Goal: Information Seeking & Learning: Learn about a topic

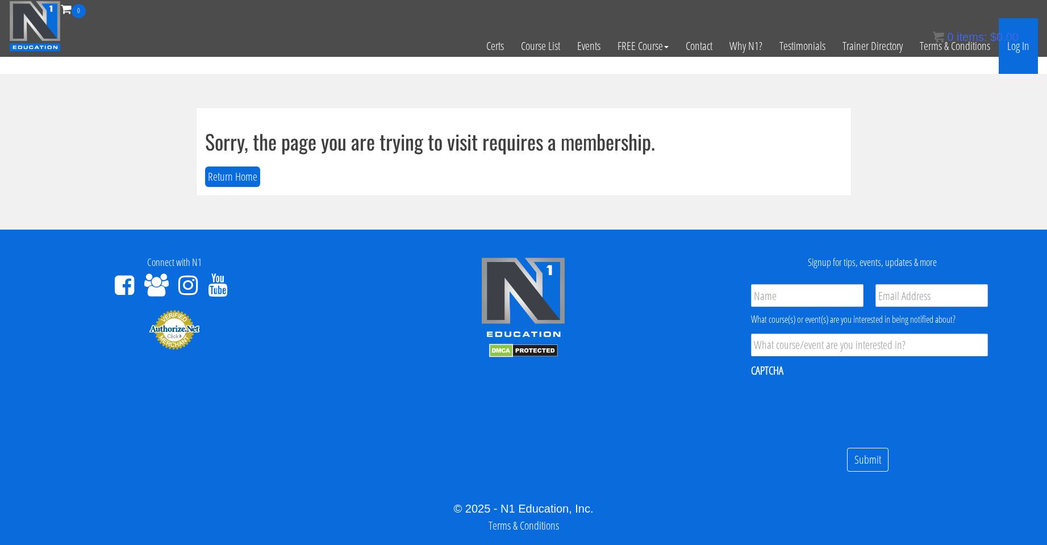
click at [1025, 38] on link "Log In" at bounding box center [1017, 46] width 39 height 56
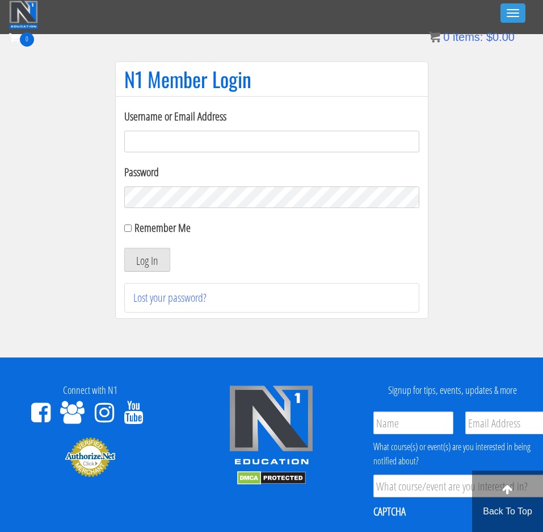
type input "duylong.254@gmail.com"
click at [129, 230] on input "Remember Me" at bounding box center [127, 227] width 7 height 7
checkbox input "true"
click at [143, 260] on button "Log In" at bounding box center [147, 260] width 46 height 24
click at [305, 42] on div "0 Certs Course List Events FREE Course Course Preview – Biomechanics Course Pre…" at bounding box center [271, 45] width 525 height 33
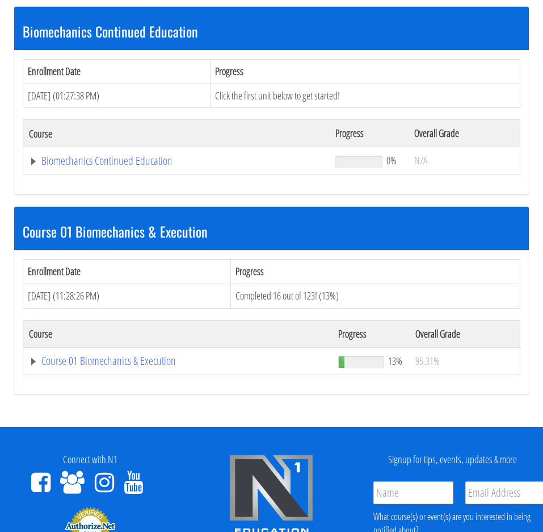
scroll to position [189, 0]
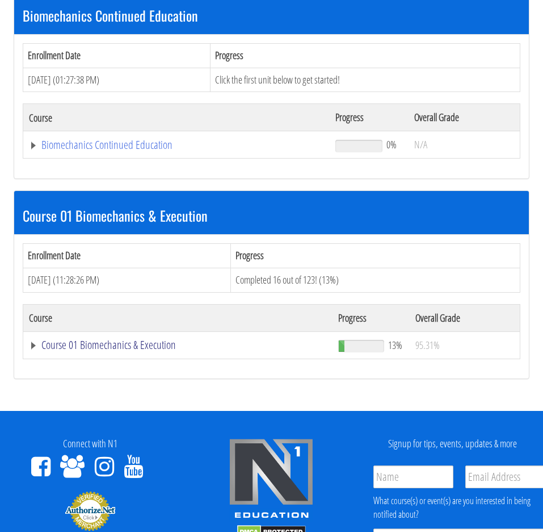
click at [128, 347] on link "Course 01 Biomechanics & Execution" at bounding box center [178, 344] width 298 height 11
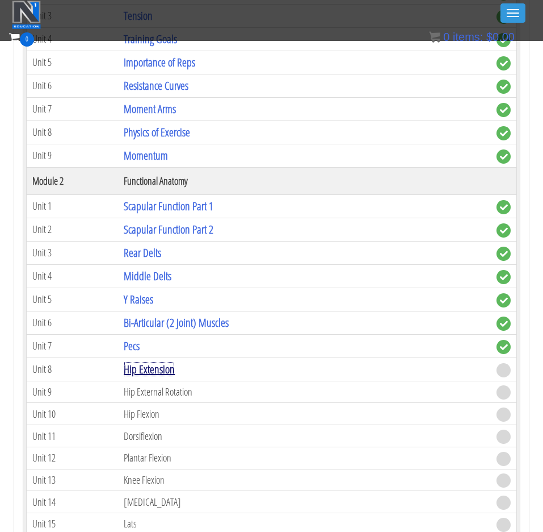
scroll to position [473, 0]
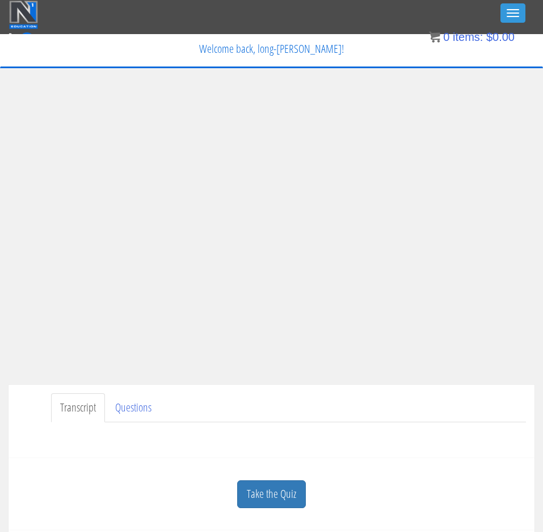
scroll to position [189, 0]
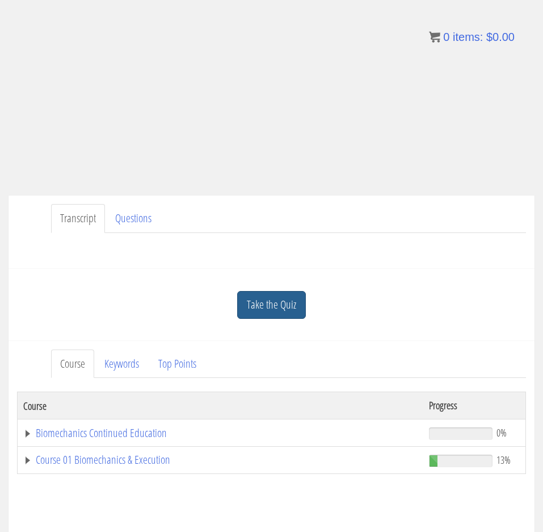
click at [282, 317] on link "Take the Quiz" at bounding box center [271, 305] width 69 height 28
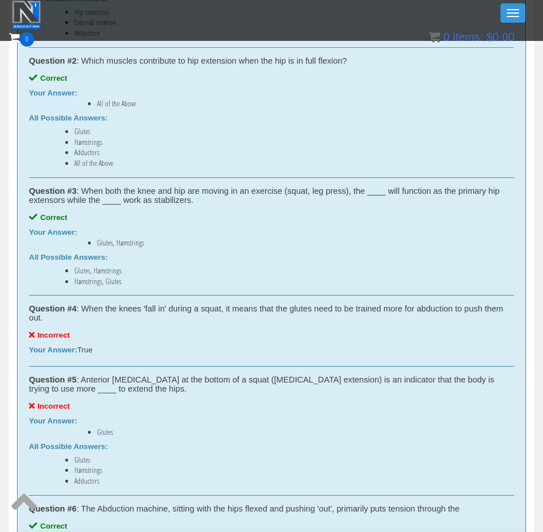
scroll to position [751, 0]
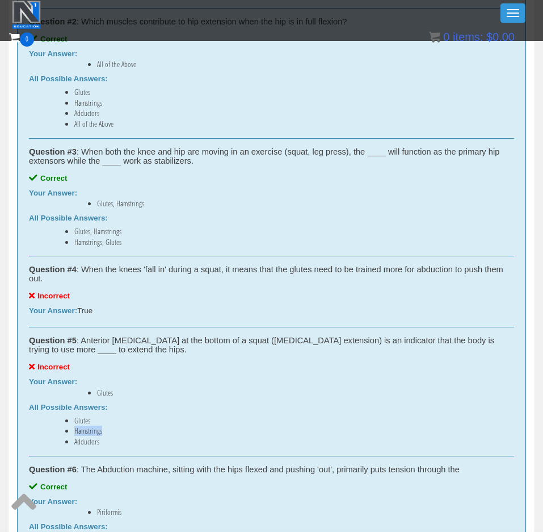
drag, startPoint x: 75, startPoint y: 432, endPoint x: 119, endPoint y: 433, distance: 44.3
click at [119, 433] on li "Hamstrings" at bounding box center [282, 430] width 417 height 9
click at [322, 421] on li "Glutes" at bounding box center [282, 420] width 417 height 9
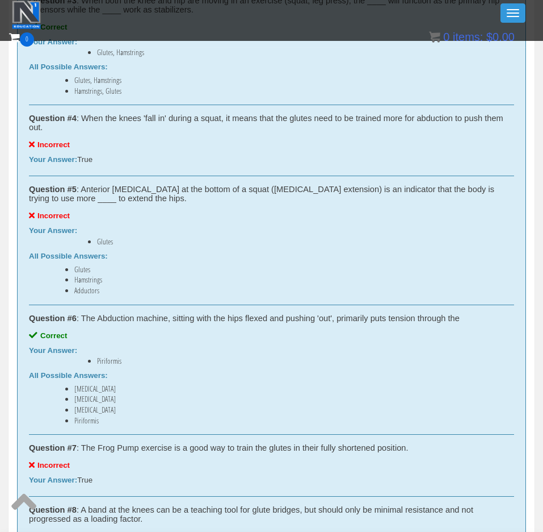
scroll to position [940, 0]
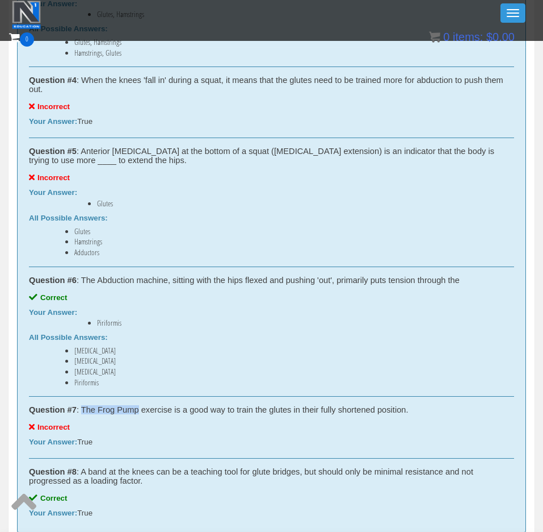
drag, startPoint x: 140, startPoint y: 412, endPoint x: 82, endPoint y: 409, distance: 58.0
click at [82, 409] on div "Question #7 : The Frog Pump exercise is a good way to train the glutes in their…" at bounding box center [272, 409] width 486 height 9
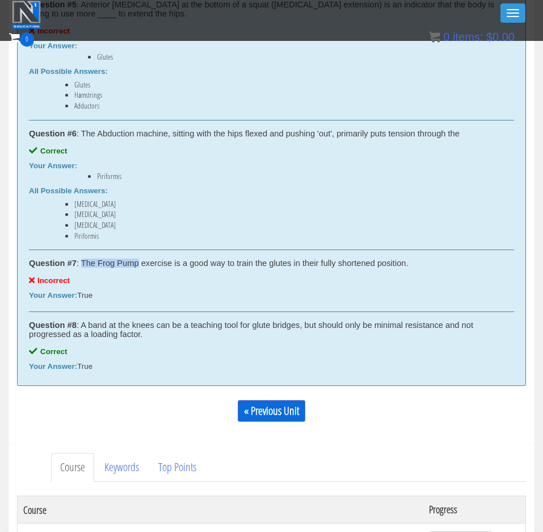
scroll to position [1130, 0]
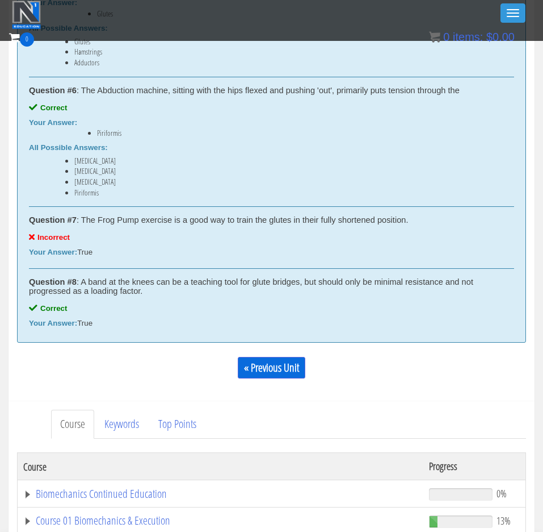
click at [291, 244] on div "Question #7 : The Frog Pump exercise is a good way to train the glutes in their…" at bounding box center [272, 238] width 486 height 62
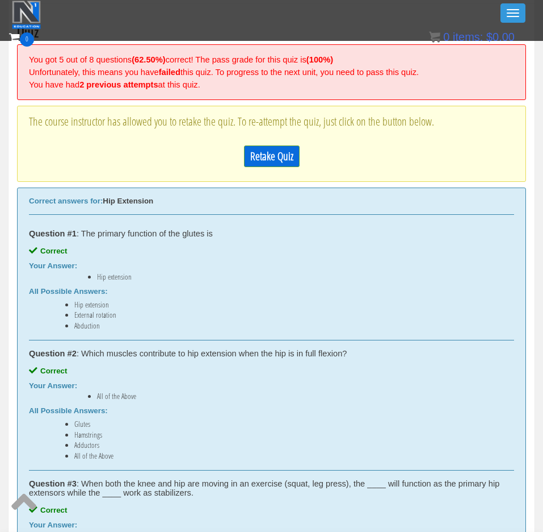
scroll to position [278, 0]
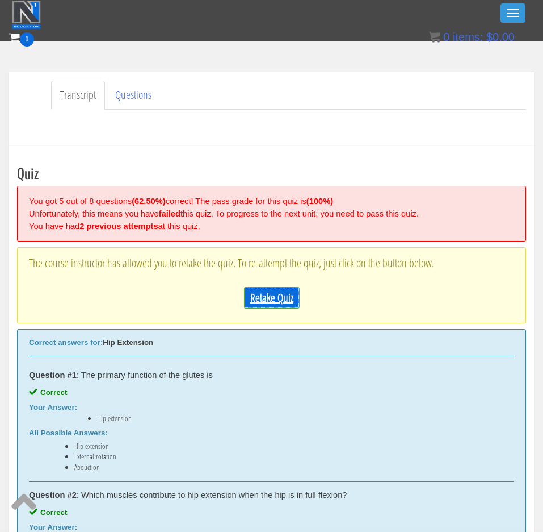
click at [270, 302] on link "Retake Quiz" at bounding box center [272, 298] width 56 height 22
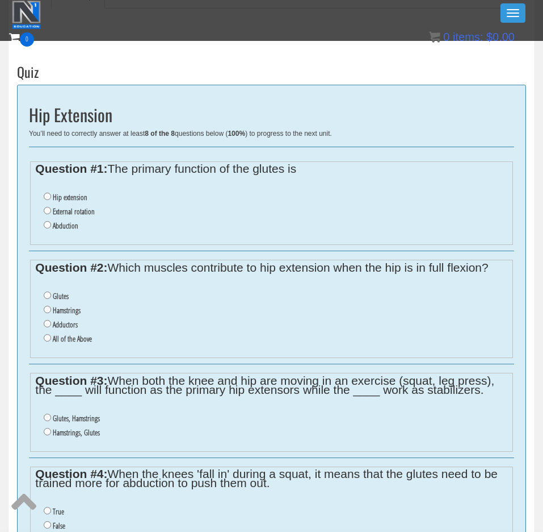
scroll to position [373, 0]
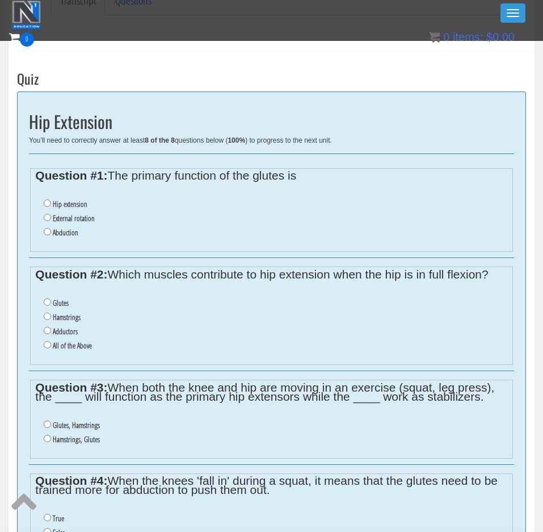
drag, startPoint x: 74, startPoint y: 202, endPoint x: 73, endPoint y: 229, distance: 27.3
click at [74, 203] on label "Hip extension" at bounding box center [70, 203] width 35 height 9
click at [51, 203] on input "Hip extension" at bounding box center [47, 202] width 7 height 7
radio input "true"
click at [73, 346] on label "All of the Above" at bounding box center [72, 345] width 39 height 9
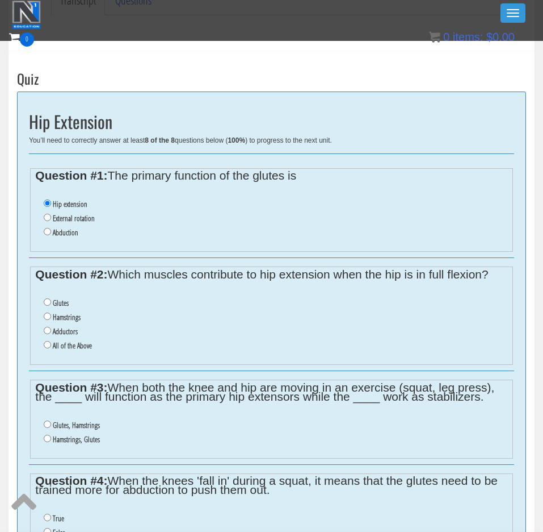
click at [51, 346] on input "All of the Above" at bounding box center [47, 344] width 7 height 7
radio input "true"
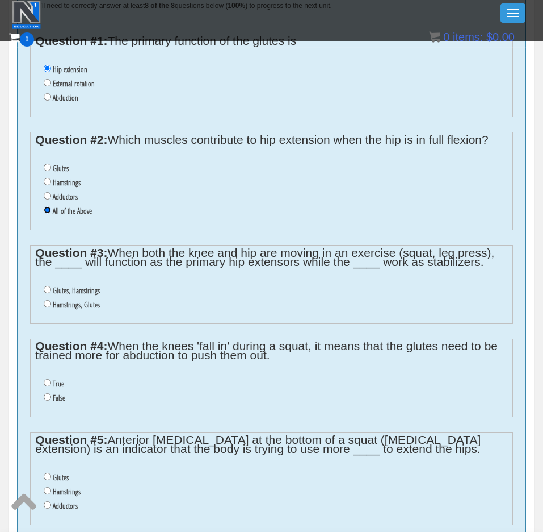
scroll to position [562, 0]
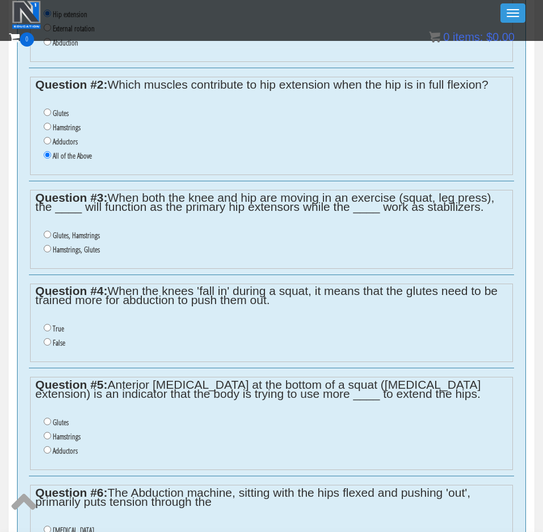
click at [74, 234] on label "Glutes, Hamstrings" at bounding box center [76, 235] width 47 height 9
click at [51, 234] on input "Glutes, Hamstrings" at bounding box center [47, 234] width 7 height 7
radio input "true"
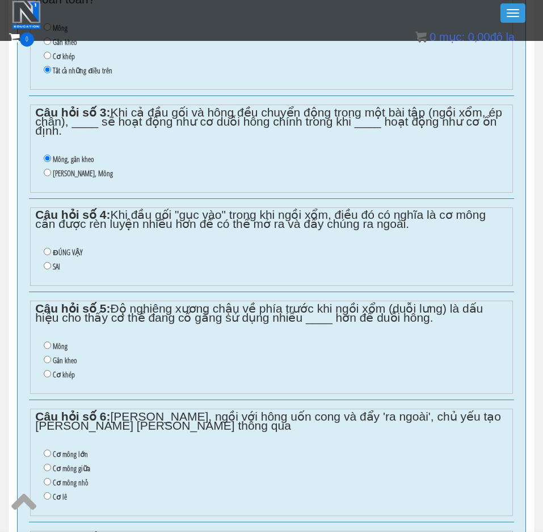
scroll to position [666, 0]
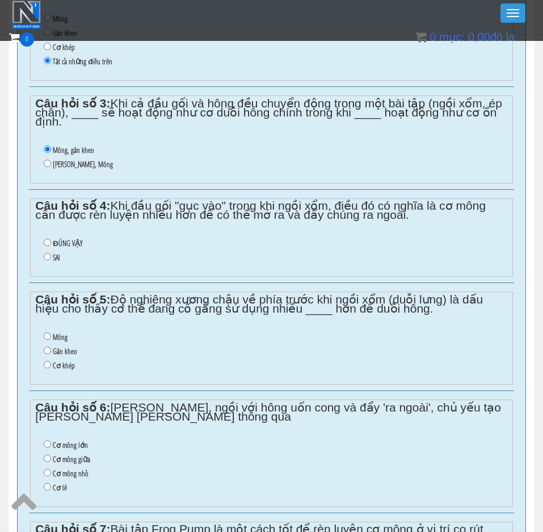
click at [55, 256] on font "SAI" at bounding box center [56, 257] width 7 height 10
click at [51, 256] on input "SAI" at bounding box center [47, 256] width 7 height 7
radio input "true"
click at [65, 353] on font "Gân kheo" at bounding box center [65, 351] width 24 height 10
click at [51, 353] on input "Gân kheo" at bounding box center [47, 349] width 7 height 7
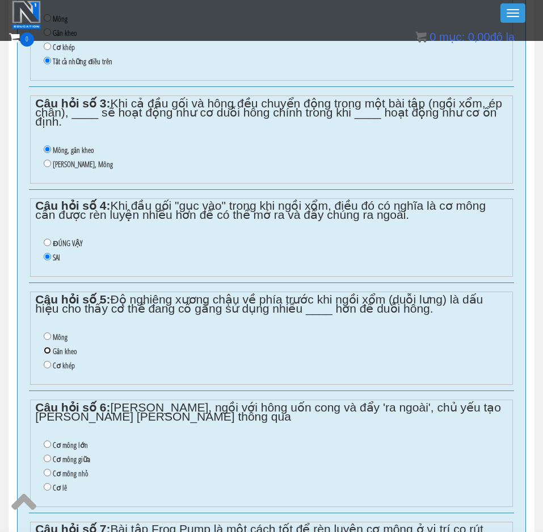
radio input "true"
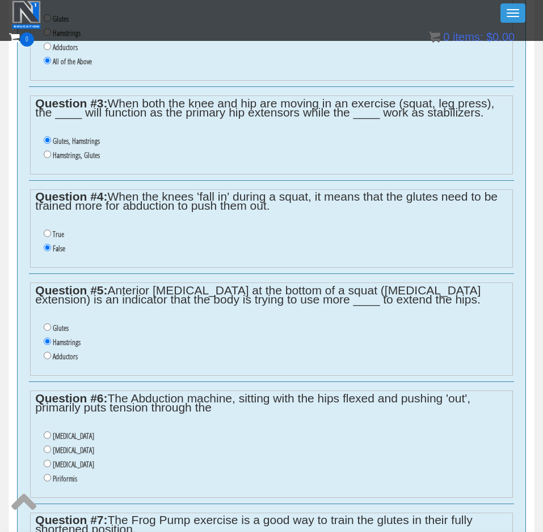
scroll to position [751, 0]
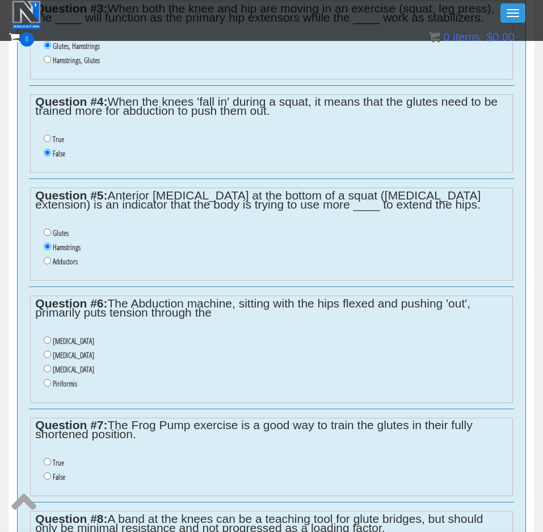
click at [63, 387] on label "Piriformis" at bounding box center [65, 383] width 24 height 9
click at [51, 386] on input "Piriformis" at bounding box center [47, 382] width 7 height 7
radio input "true"
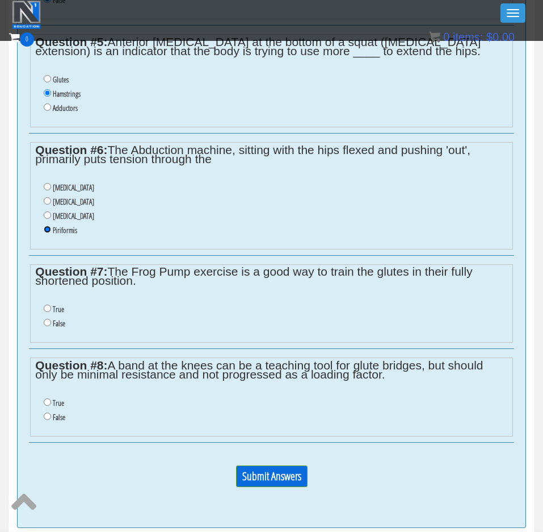
scroll to position [940, 0]
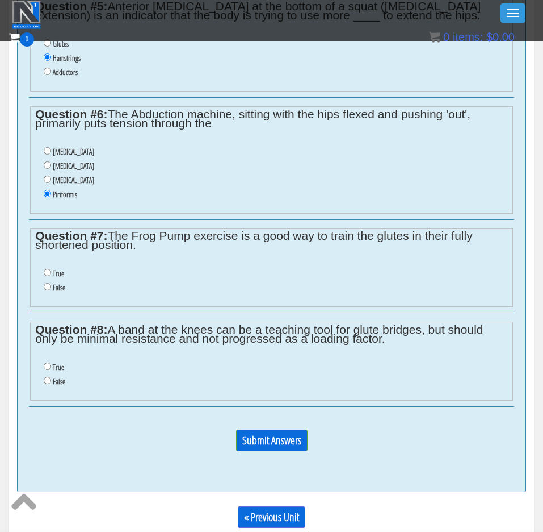
click at [57, 291] on label "False" at bounding box center [59, 287] width 12 height 9
click at [51, 290] on input "False" at bounding box center [47, 286] width 7 height 7
radio input "true"
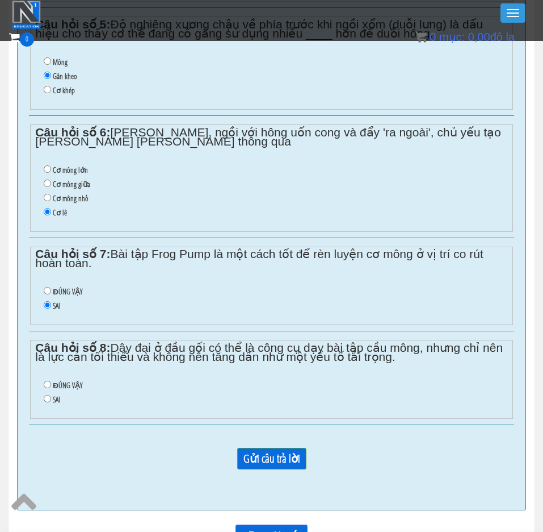
scroll to position [959, 0]
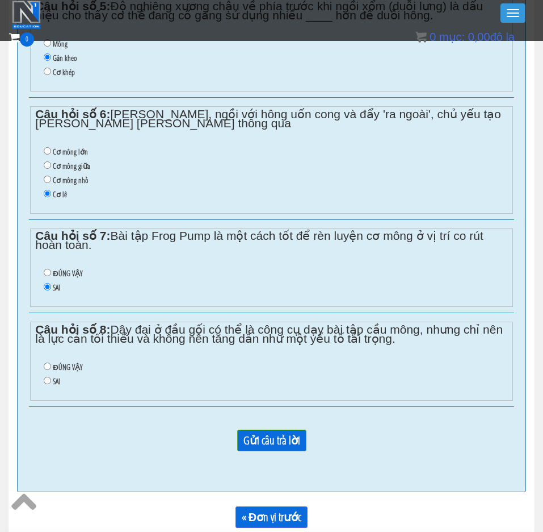
drag, startPoint x: 54, startPoint y: 366, endPoint x: 69, endPoint y: 367, distance: 15.4
click at [54, 366] on font "ĐÚNG VẬY" at bounding box center [68, 367] width 30 height 10
click at [51, 366] on input "ĐÚNG VẬY" at bounding box center [47, 365] width 7 height 7
radio input "true"
click at [271, 430] on input "Gửi câu trả lời" at bounding box center [271, 440] width 69 height 22
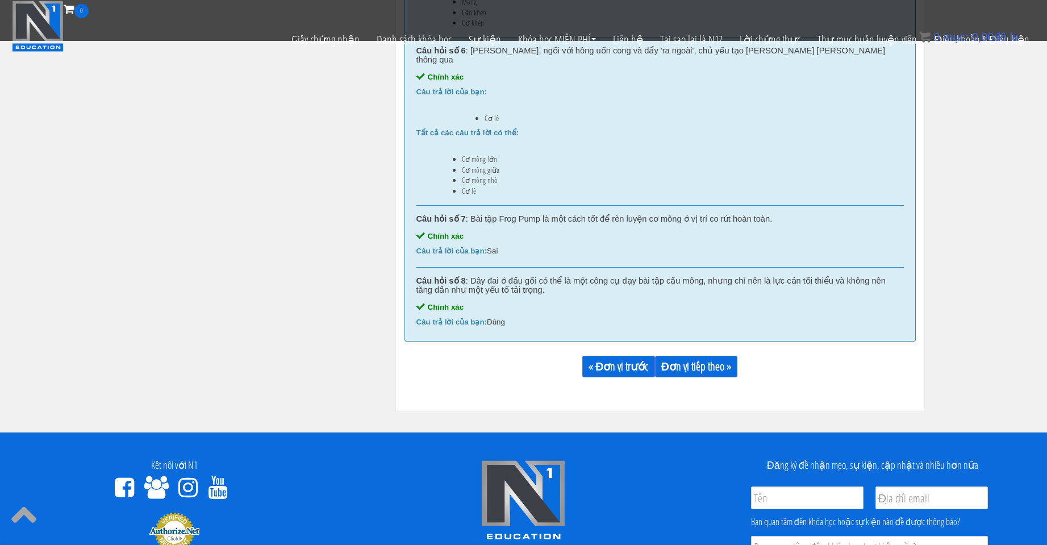
scroll to position [1202, 0]
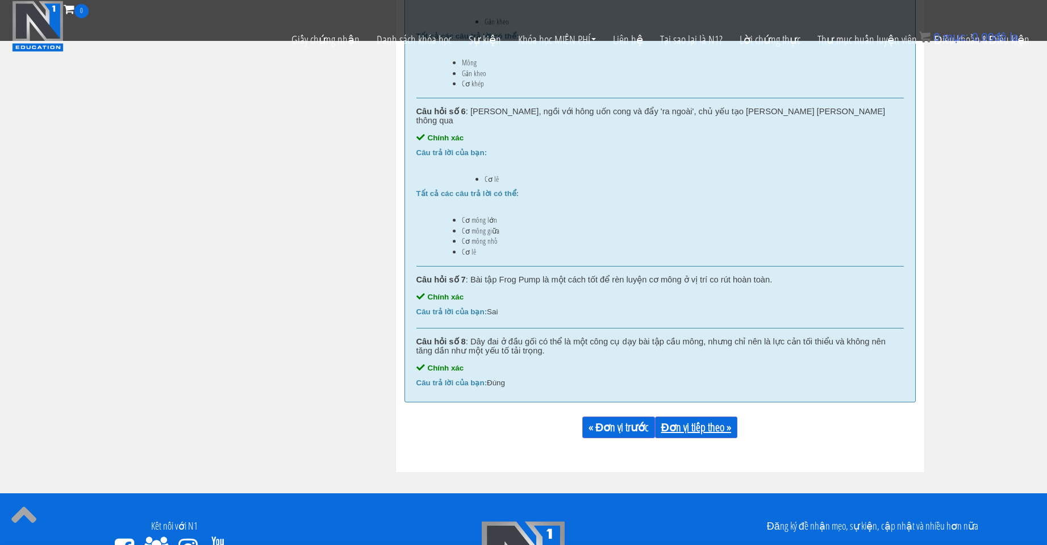
click at [543, 421] on font "Đơn vị tiếp theo »" at bounding box center [696, 426] width 70 height 15
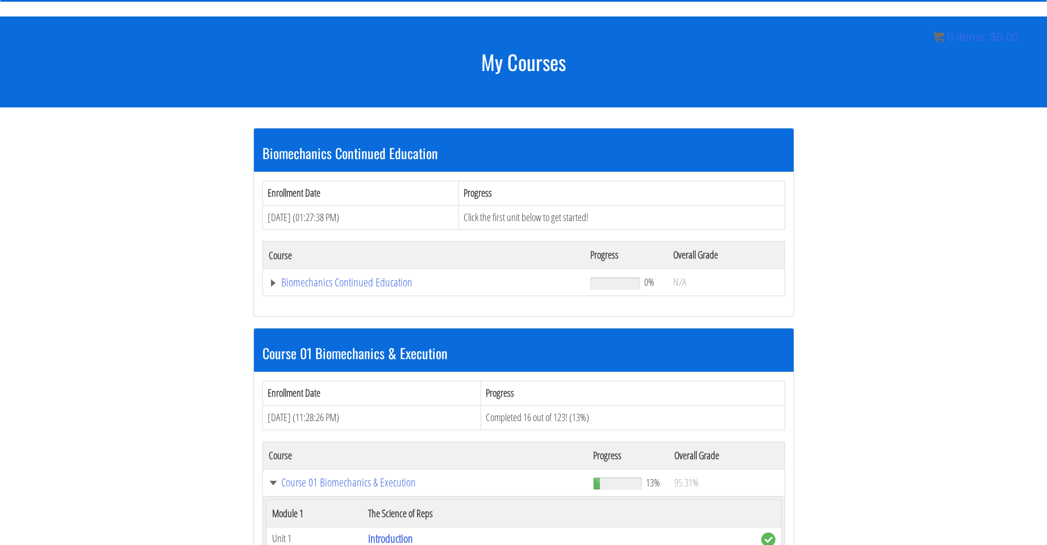
scroll to position [112, 0]
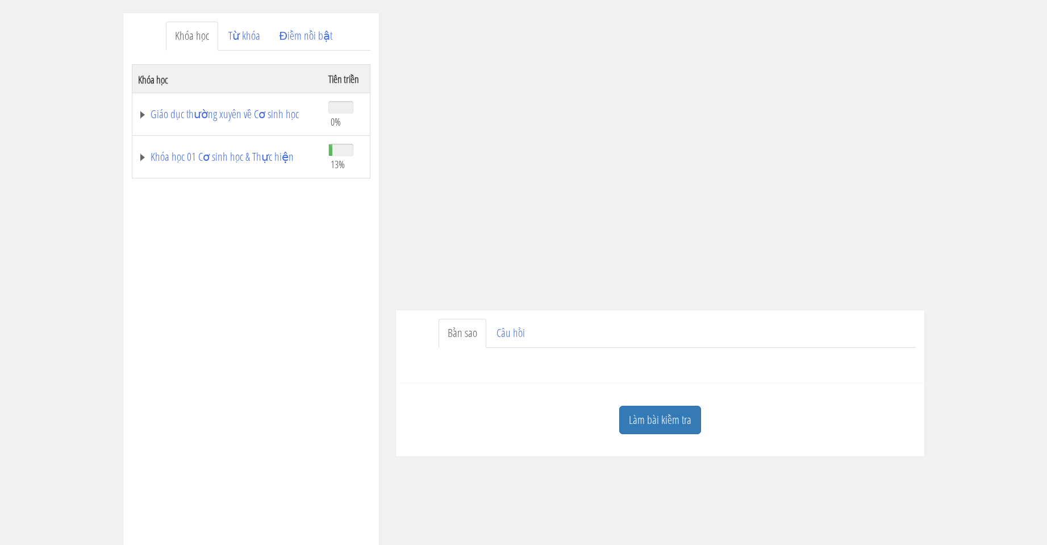
scroll to position [95, 0]
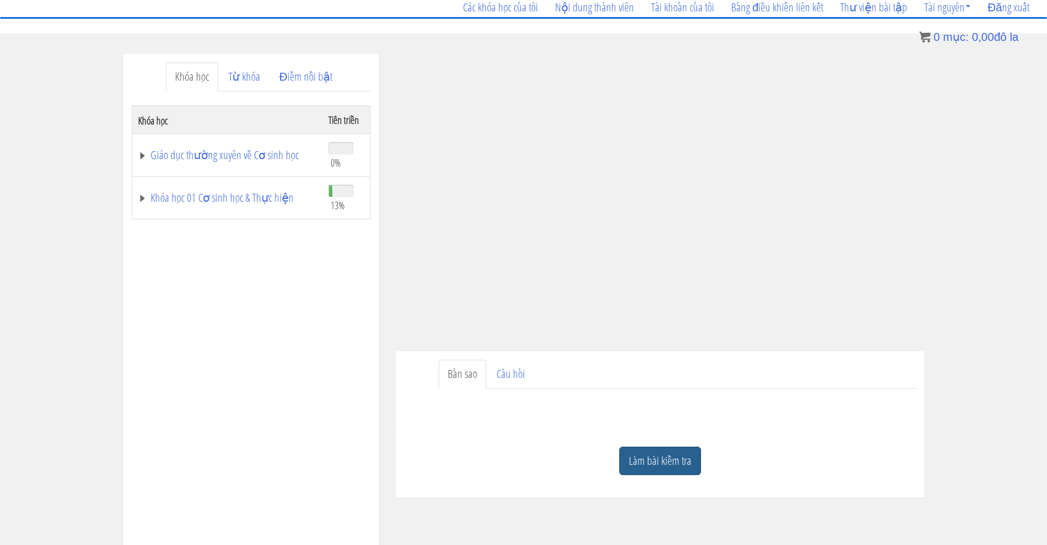
click at [637, 462] on font "Làm bài kiểm tra" at bounding box center [660, 460] width 62 height 15
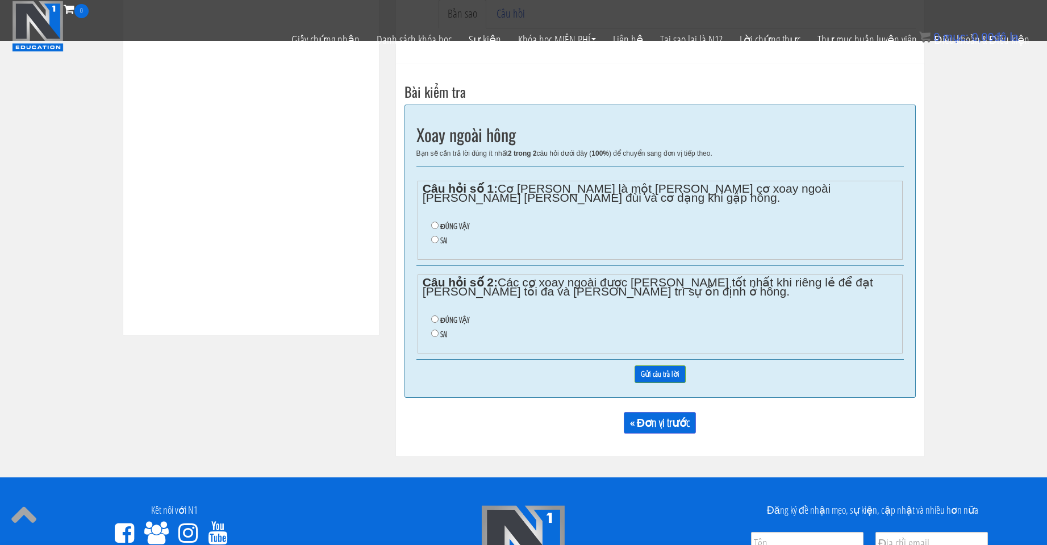
scroll to position [284, 0]
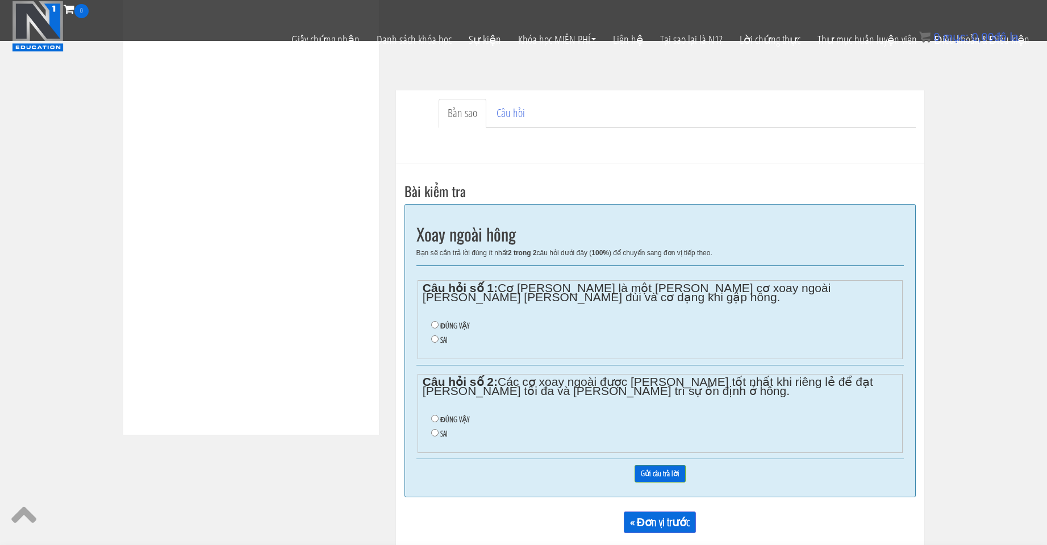
click at [447, 323] on font "ĐÚNG VẬY" at bounding box center [455, 325] width 30 height 10
click at [438, 323] on input "ĐÚNG VẬY" at bounding box center [434, 324] width 7 height 7
radio input "true"
click at [448, 419] on font "ĐÚNG VẬY" at bounding box center [455, 419] width 30 height 10
click at [438, 419] on input "ĐÚNG VẬY" at bounding box center [434, 418] width 7 height 7
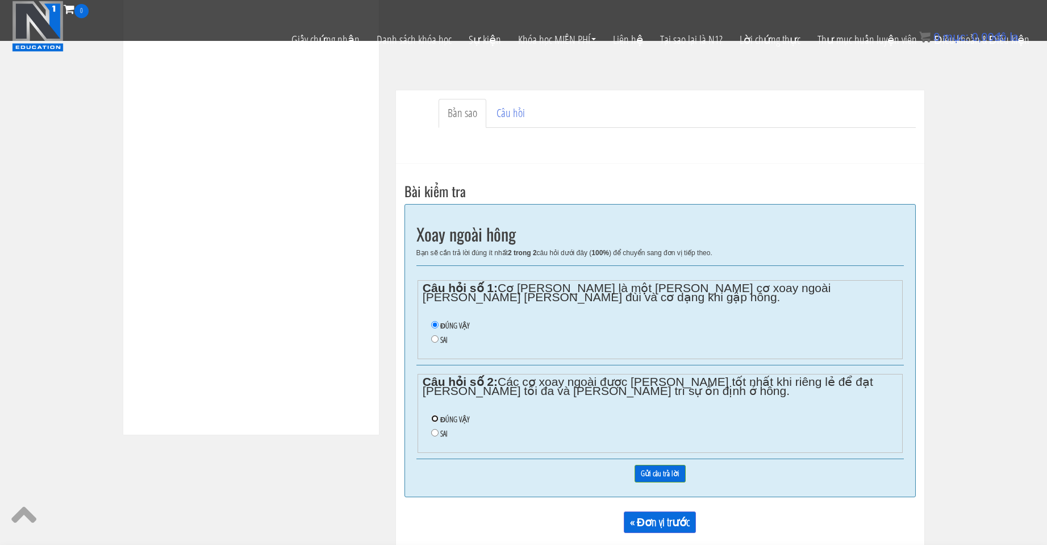
radio input "true"
click at [660, 474] on input "Gửi câu trả lời" at bounding box center [659, 474] width 51 height 18
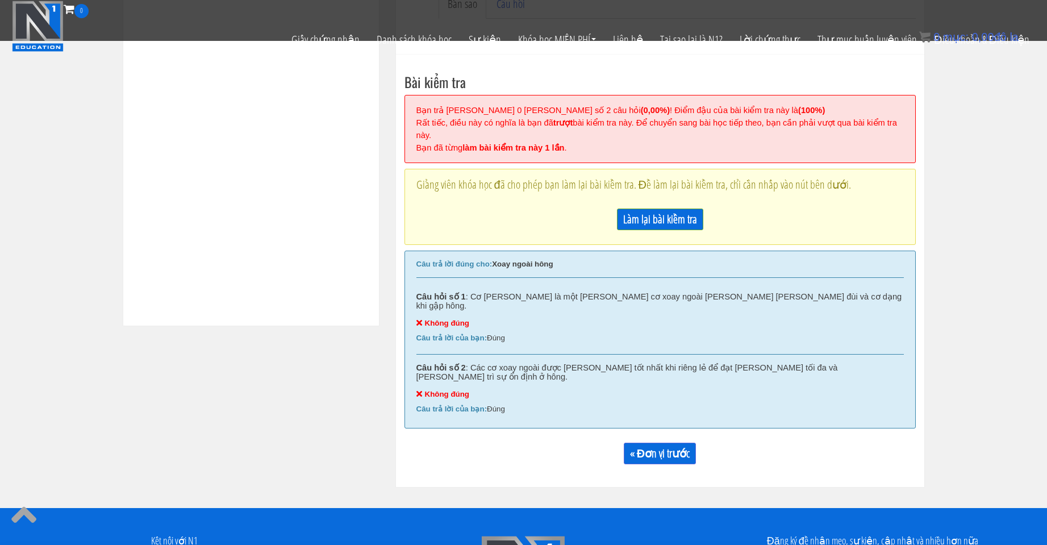
scroll to position [431, 0]
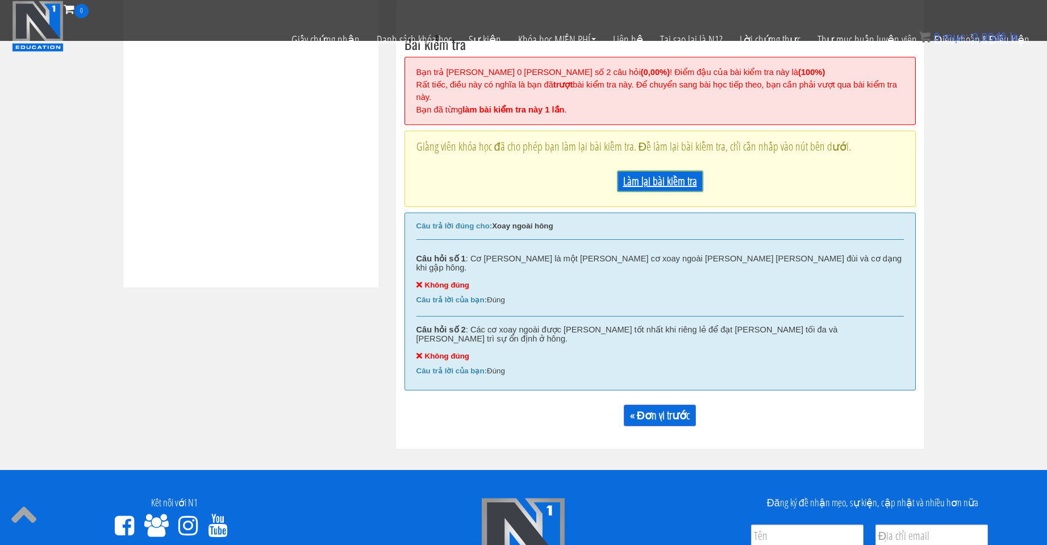
click at [655, 176] on font "Làm lại bài kiểm tra" at bounding box center [660, 180] width 74 height 15
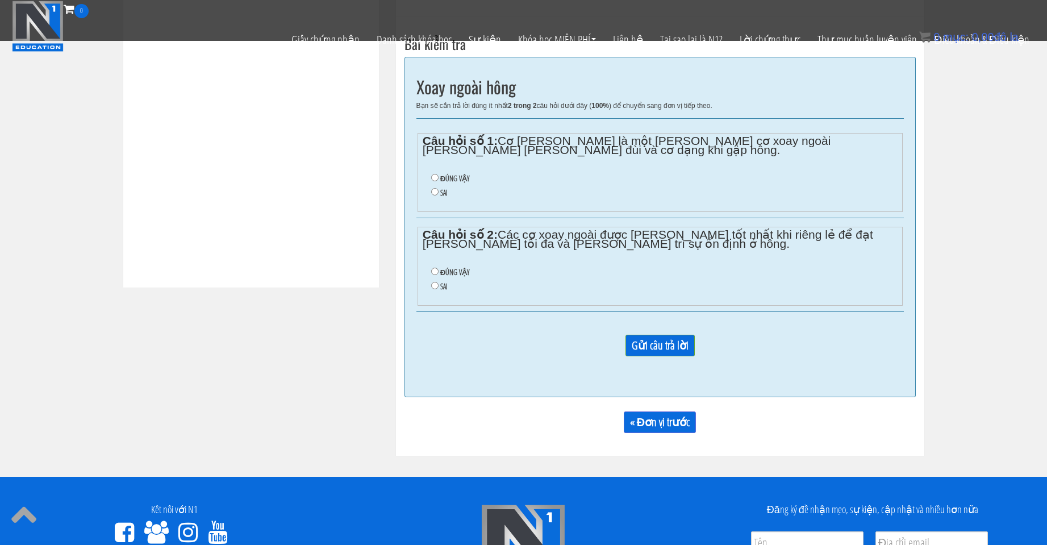
click at [438, 195] on li "SAI" at bounding box center [664, 193] width 466 height 14
click at [434, 286] on input "SAI" at bounding box center [434, 285] width 7 height 7
radio input "true"
click at [433, 190] on input "SAI" at bounding box center [434, 191] width 7 height 7
radio input "true"
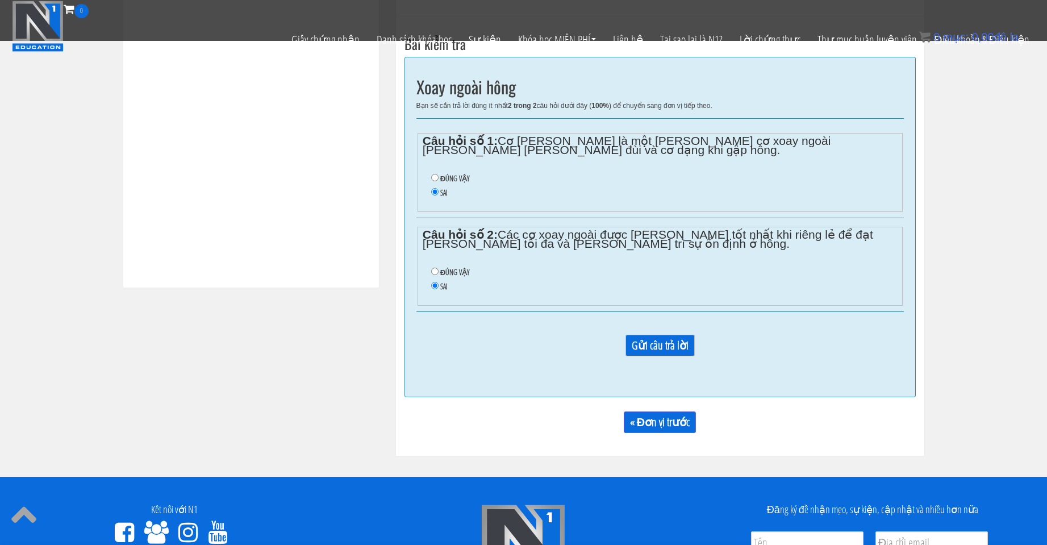
click at [666, 345] on input "Gửi câu trả lời" at bounding box center [659, 345] width 69 height 22
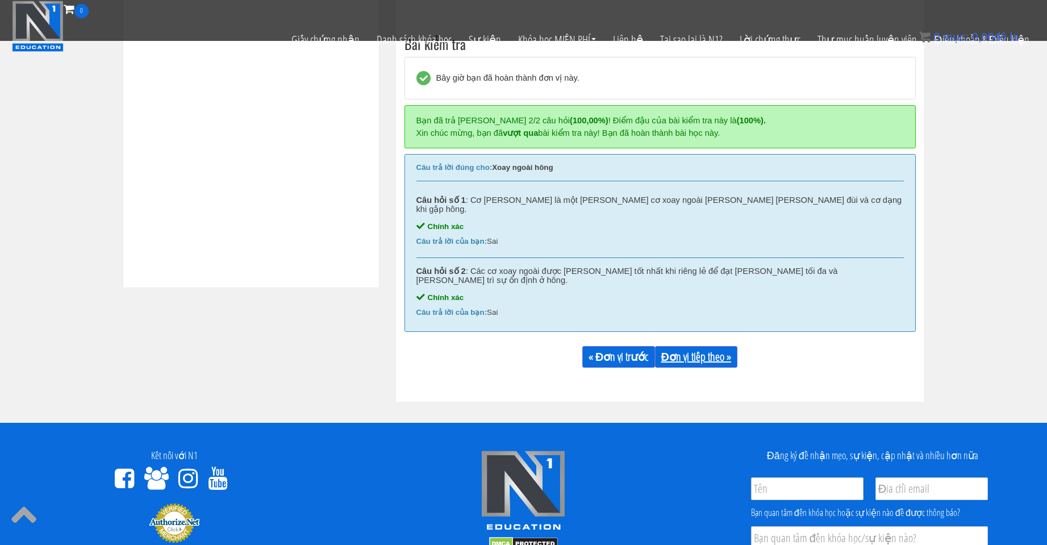
click at [683, 346] on link "Đơn vị tiếp theo »" at bounding box center [696, 357] width 82 height 22
